Goal: Task Accomplishment & Management: Use online tool/utility

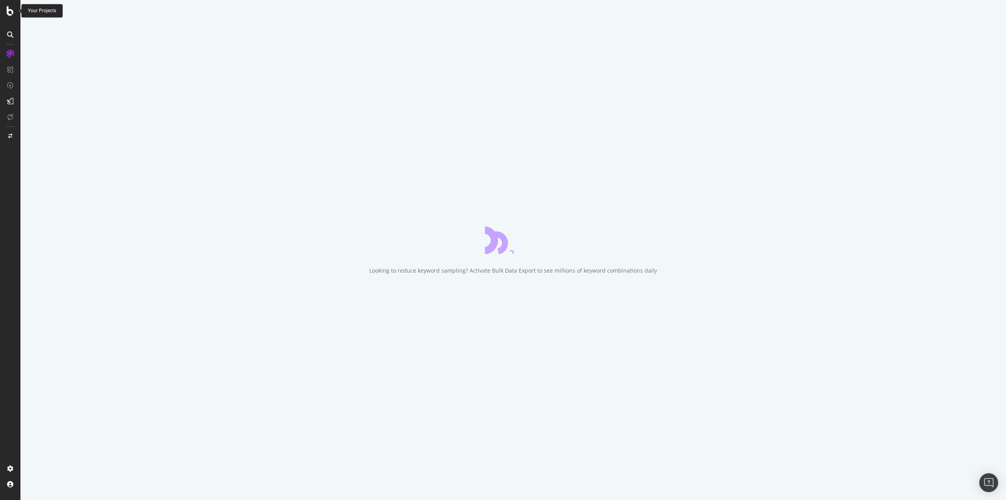
click at [9, 12] on icon at bounding box center [10, 10] width 7 height 9
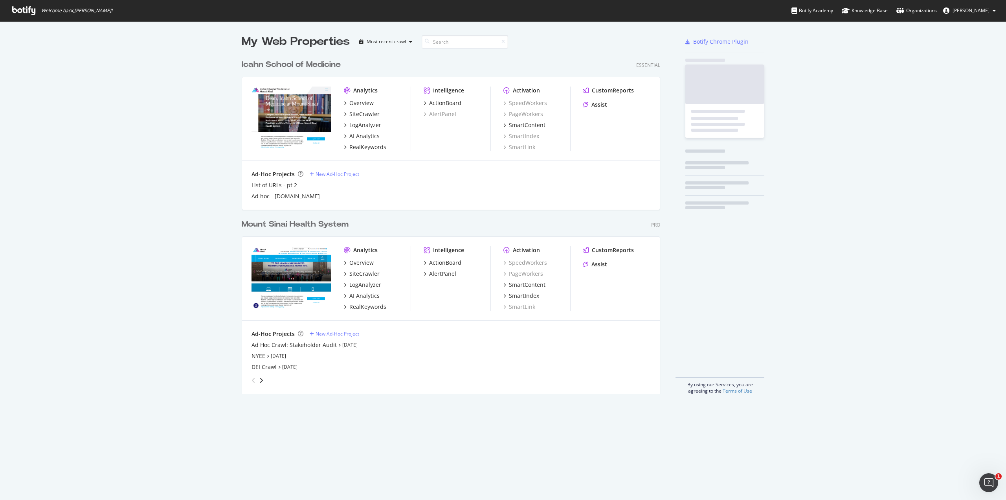
scroll to position [338, 419]
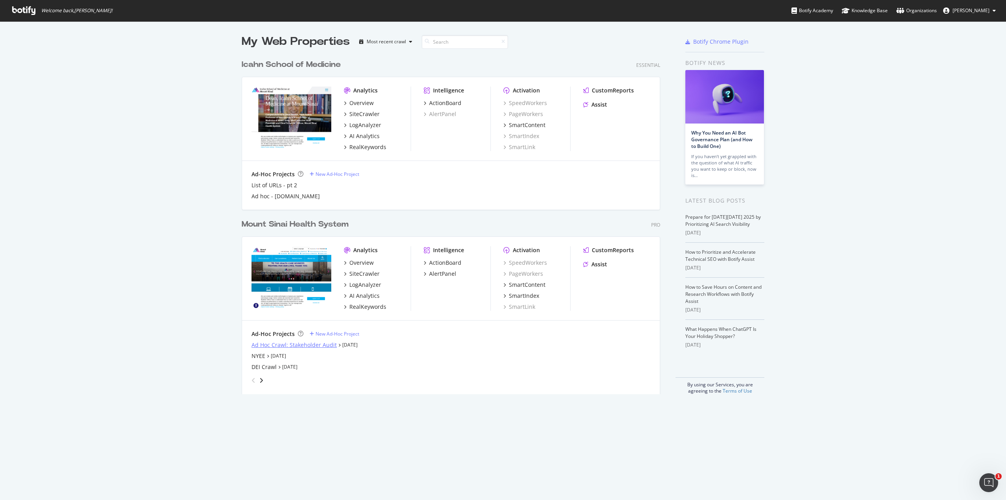
click at [286, 345] on div "Ad Hoc Crawl: Stakeholder Audit" at bounding box center [294, 345] width 85 height 8
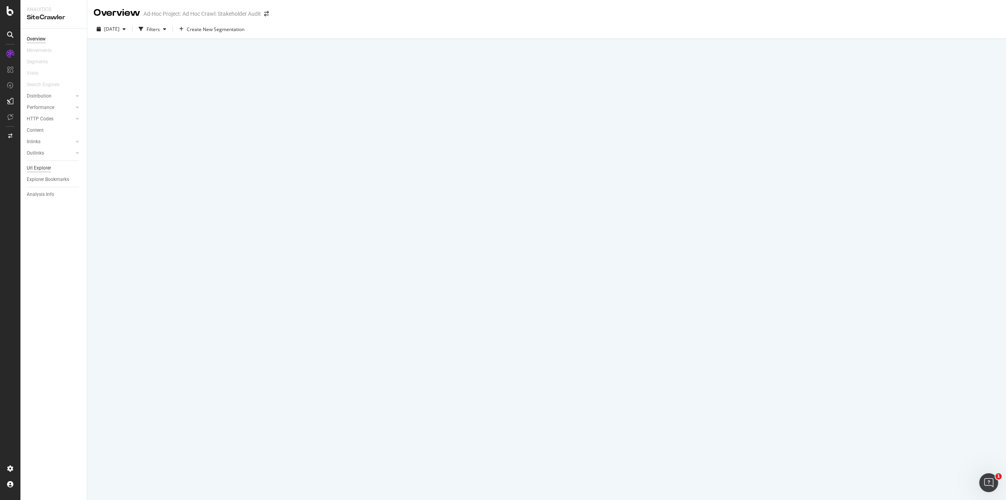
click at [44, 169] on div "Url Explorer" at bounding box center [39, 168] width 24 height 8
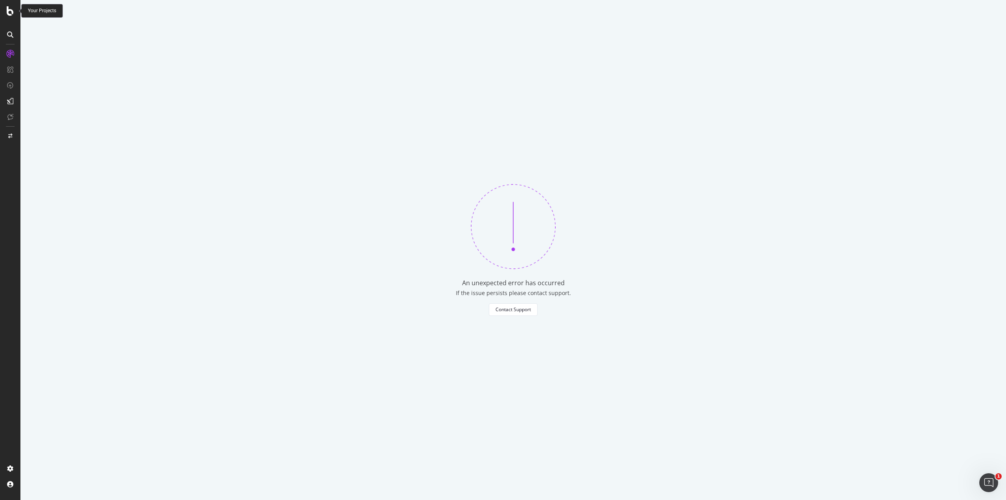
click at [13, 11] on icon at bounding box center [10, 10] width 7 height 9
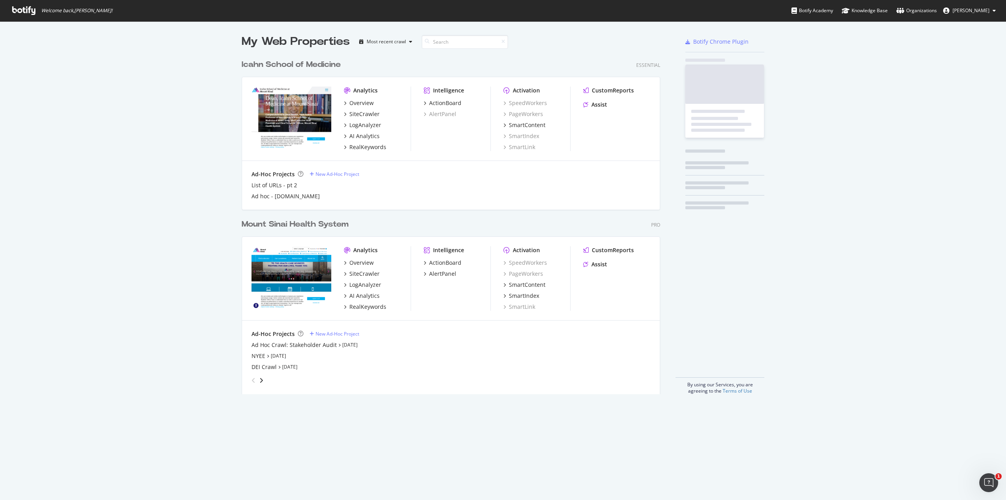
scroll to position [494, 995]
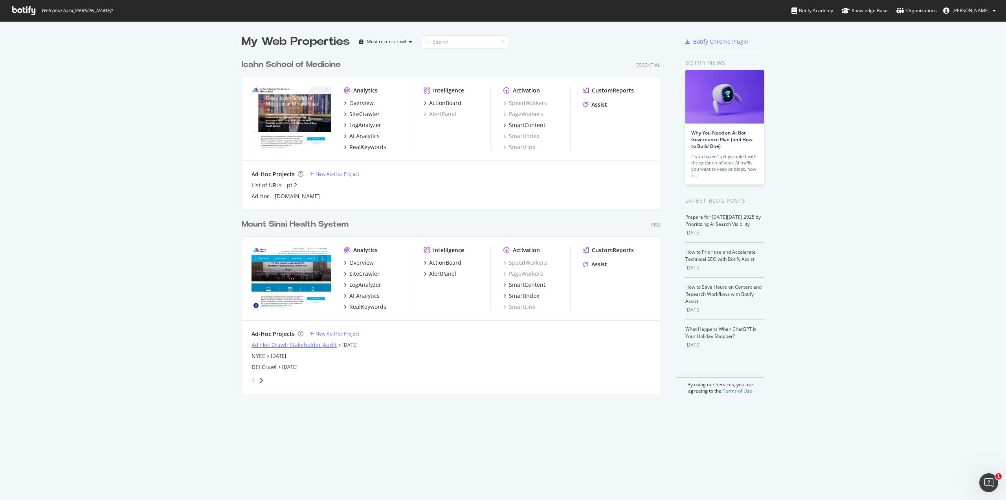
click at [300, 345] on div "Ad Hoc Crawl: Stakeholder Audit" at bounding box center [294, 345] width 85 height 8
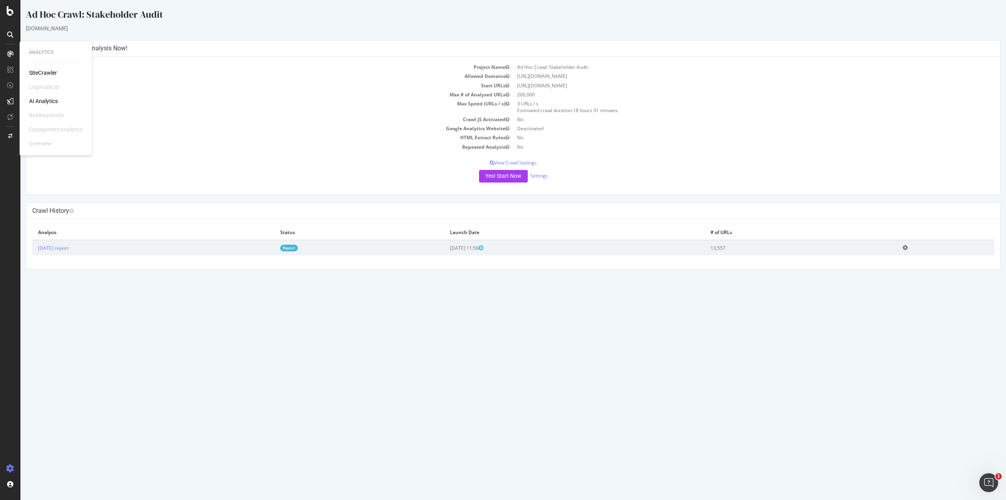
click at [49, 74] on div "SiteCrawler" at bounding box center [43, 73] width 28 height 8
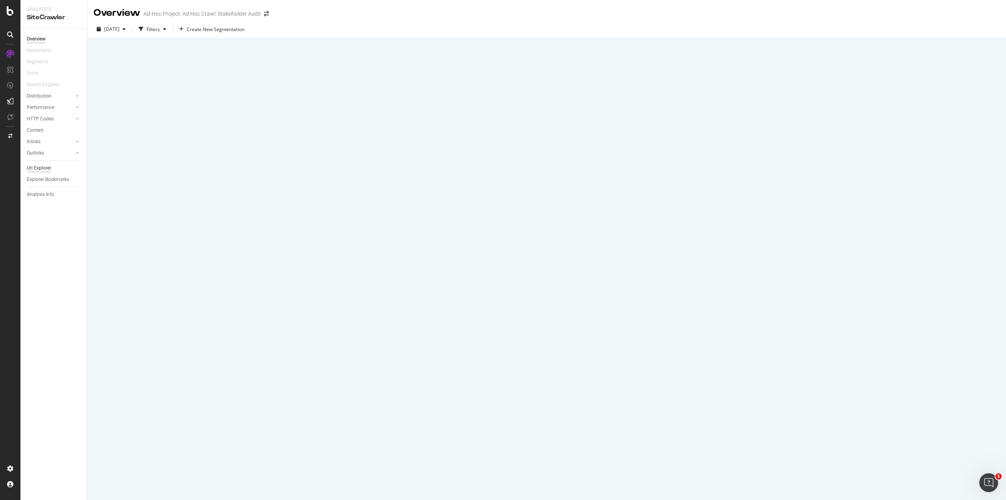
click at [47, 169] on div "Url Explorer" at bounding box center [39, 168] width 24 height 8
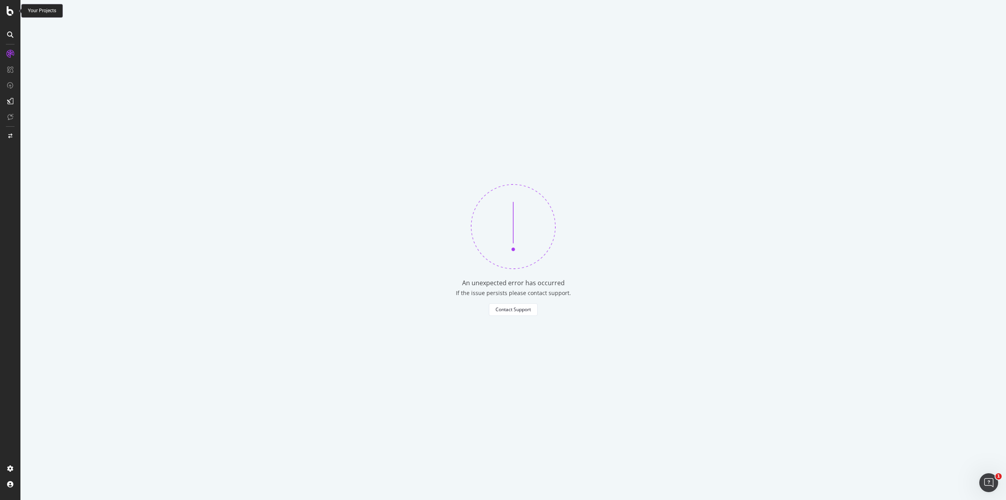
click at [8, 10] on icon at bounding box center [10, 10] width 7 height 9
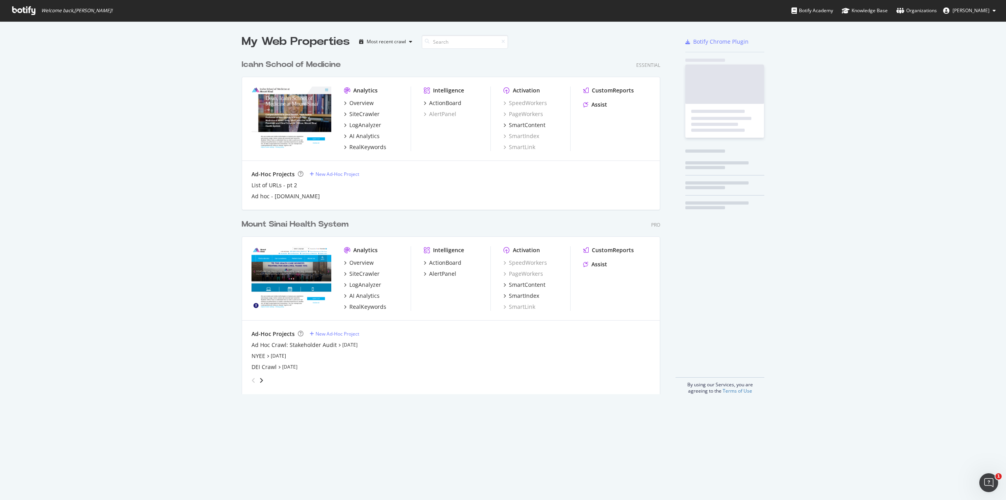
scroll to position [494, 995]
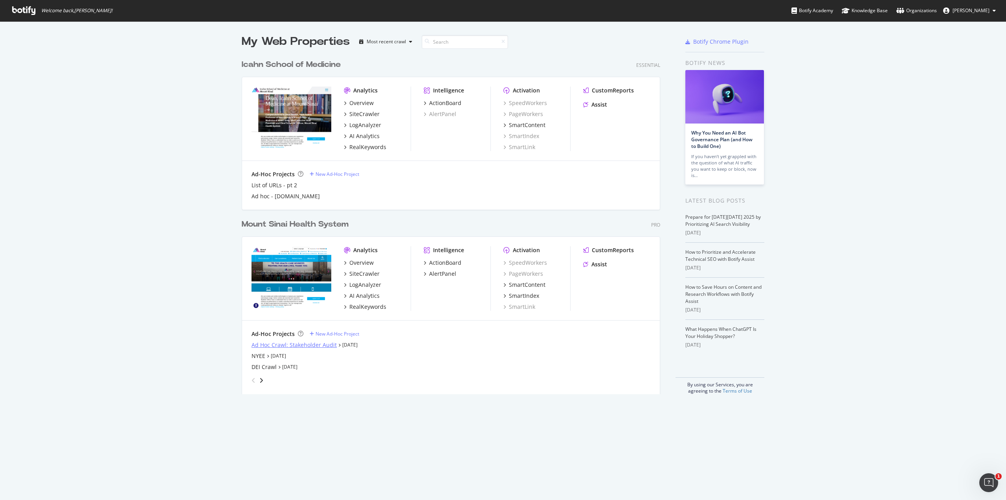
click at [323, 347] on div "Ad Hoc Crawl: Stakeholder Audit" at bounding box center [294, 345] width 85 height 8
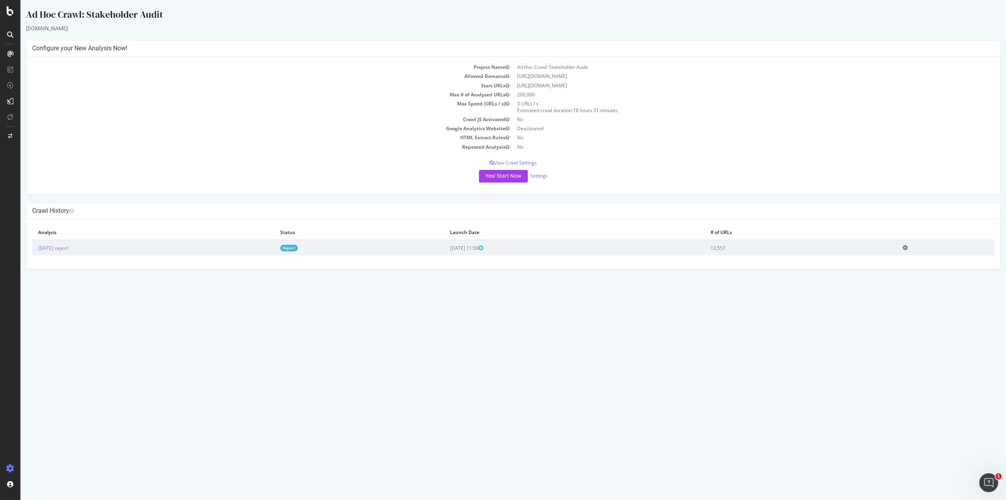
click at [298, 248] on link "Report" at bounding box center [289, 248] width 18 height 7
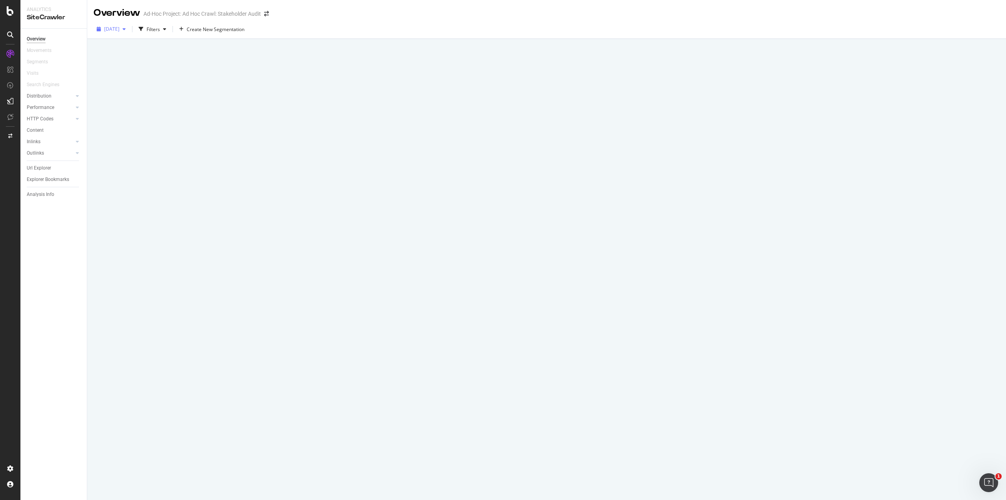
click at [120, 31] on span "[DATE]" at bounding box center [111, 29] width 15 height 7
click at [41, 192] on div "Analysis Info" at bounding box center [41, 194] width 28 height 8
click at [44, 166] on div "Url Explorer" at bounding box center [39, 168] width 24 height 8
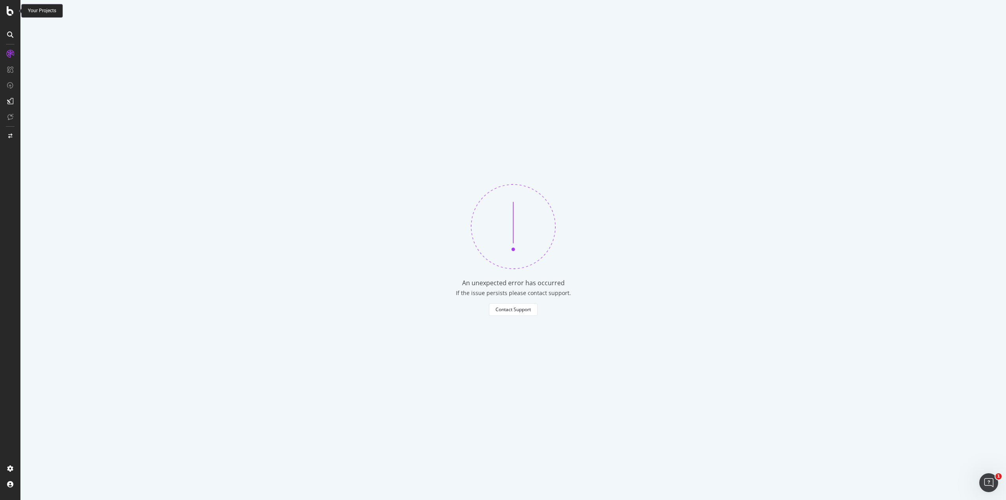
click at [10, 9] on icon at bounding box center [10, 10] width 7 height 9
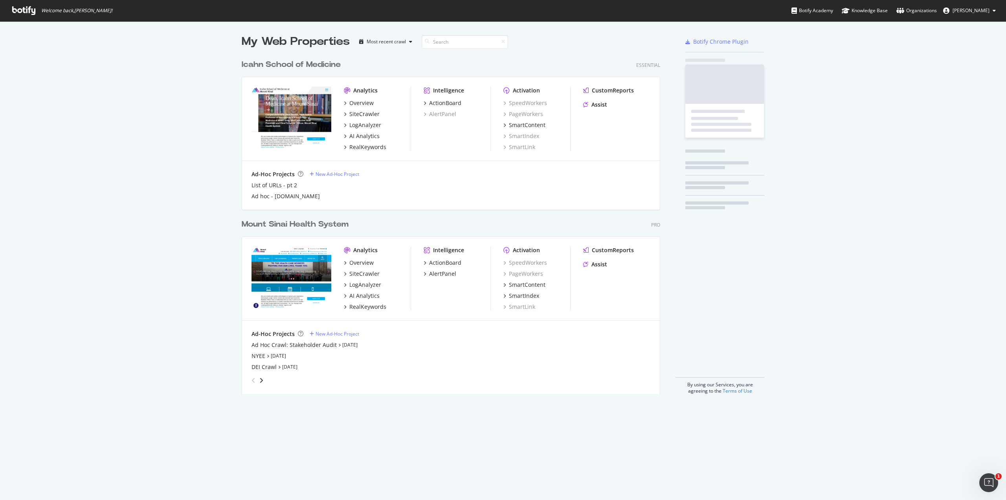
scroll to position [494, 995]
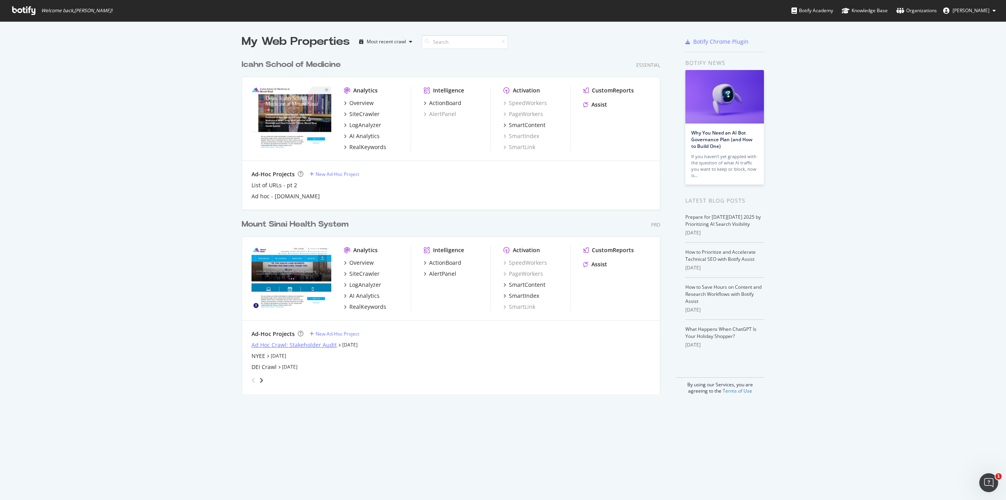
click at [325, 342] on div "Ad Hoc Crawl: Stakeholder Audit" at bounding box center [294, 345] width 85 height 8
